Goal: Task Accomplishment & Management: Use online tool/utility

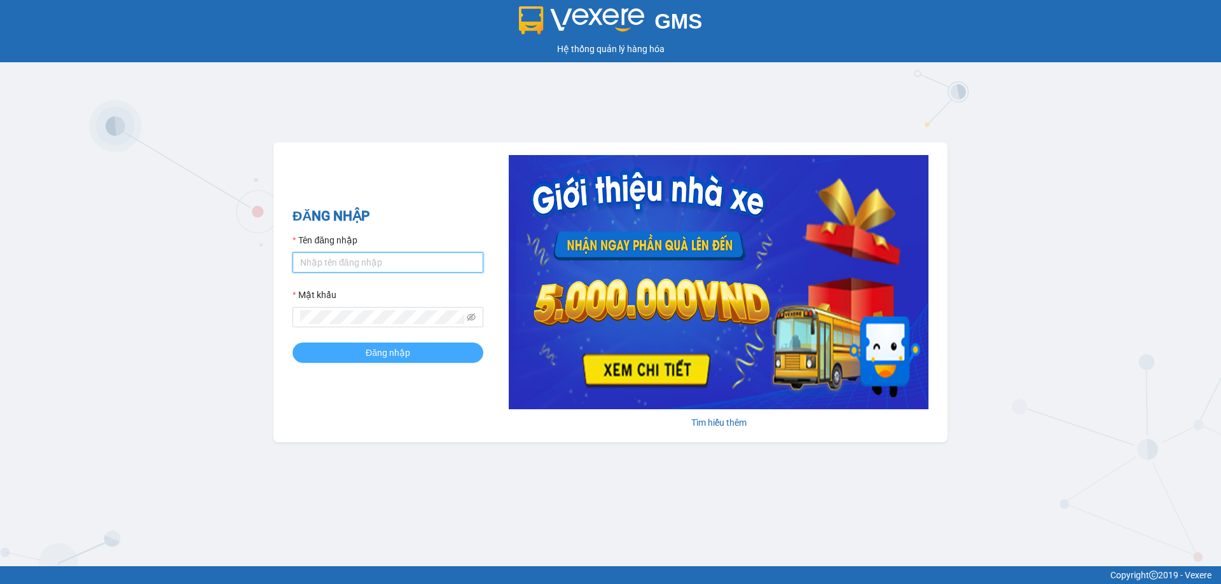
type input "bagahophong.tuanhung"
click at [406, 350] on span "Đăng nhập" at bounding box center [388, 353] width 45 height 14
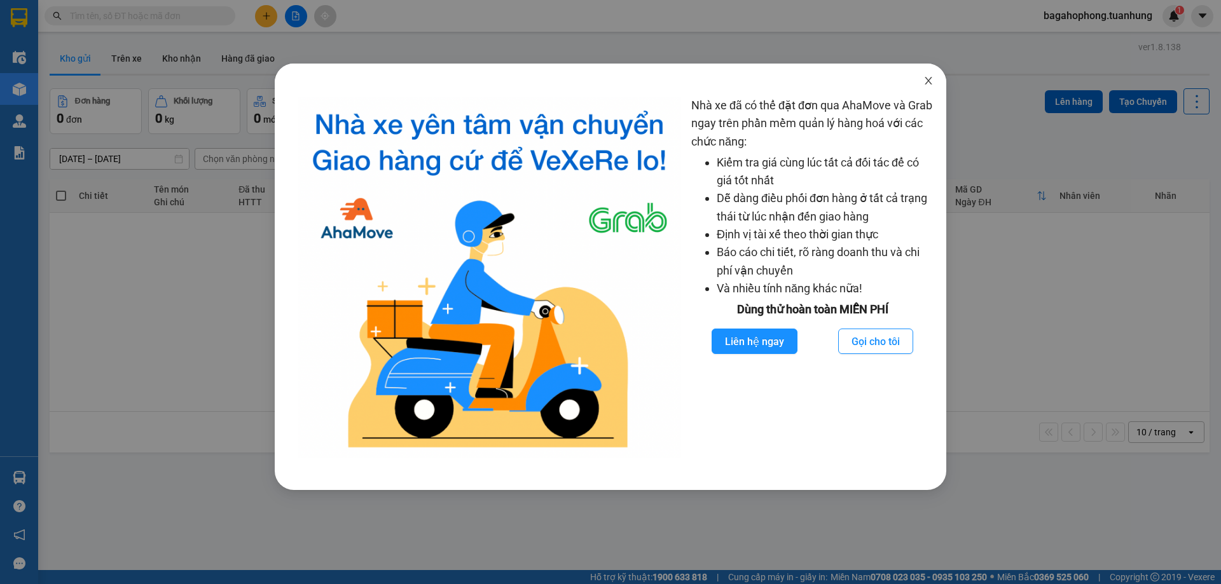
click at [929, 77] on icon "close" at bounding box center [928, 81] width 10 height 10
